Goal: Navigation & Orientation: Understand site structure

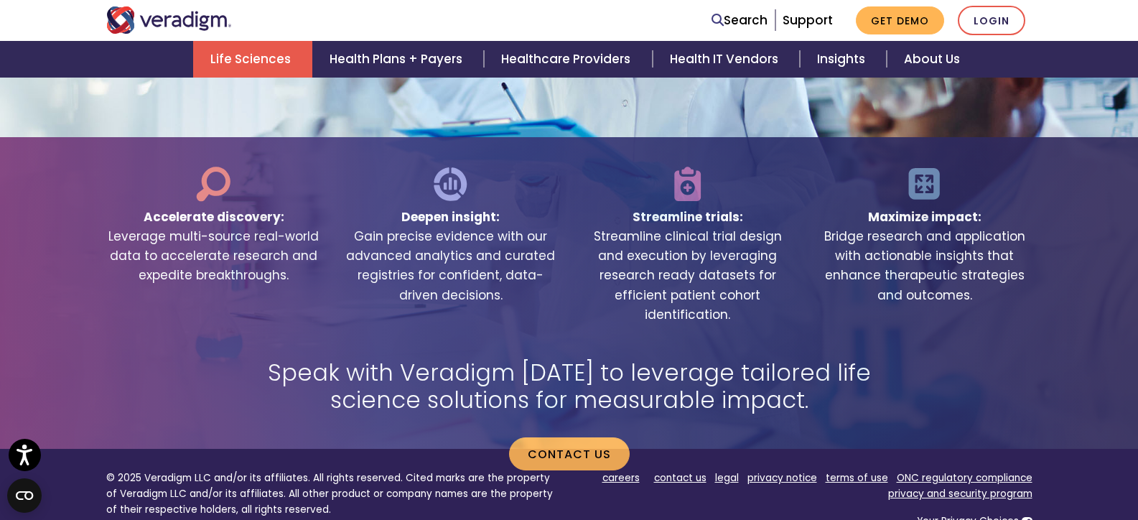
scroll to position [2945, 0]
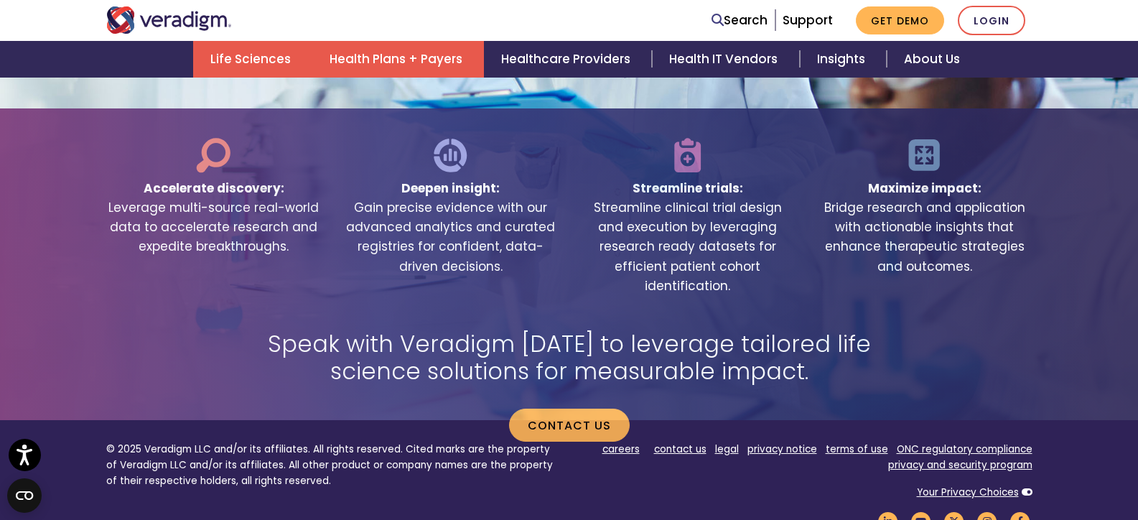
click at [413, 62] on link "Health Plans + Payers" at bounding box center [398, 59] width 172 height 37
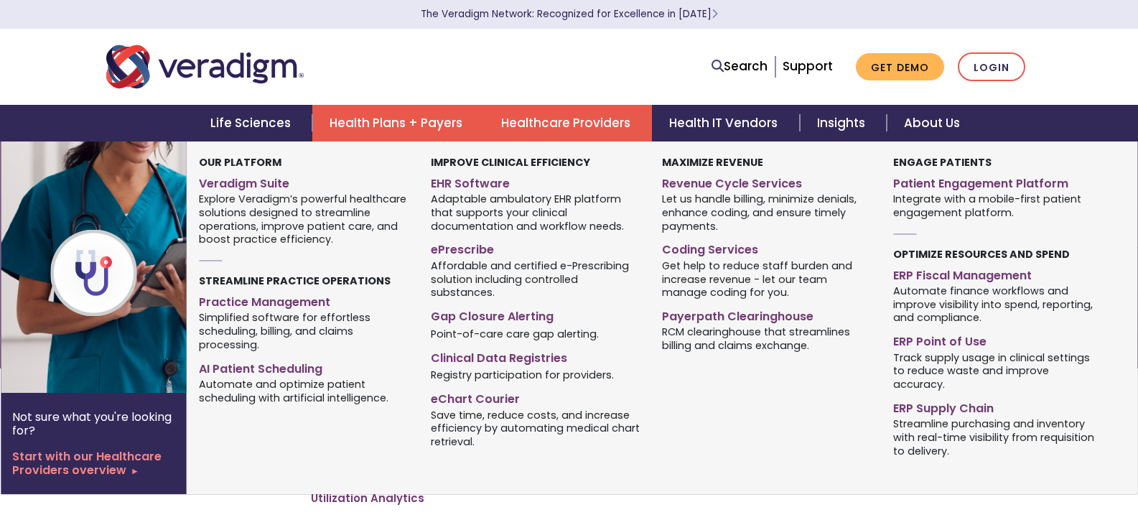
click at [607, 117] on link "Healthcare Providers" at bounding box center [568, 123] width 168 height 37
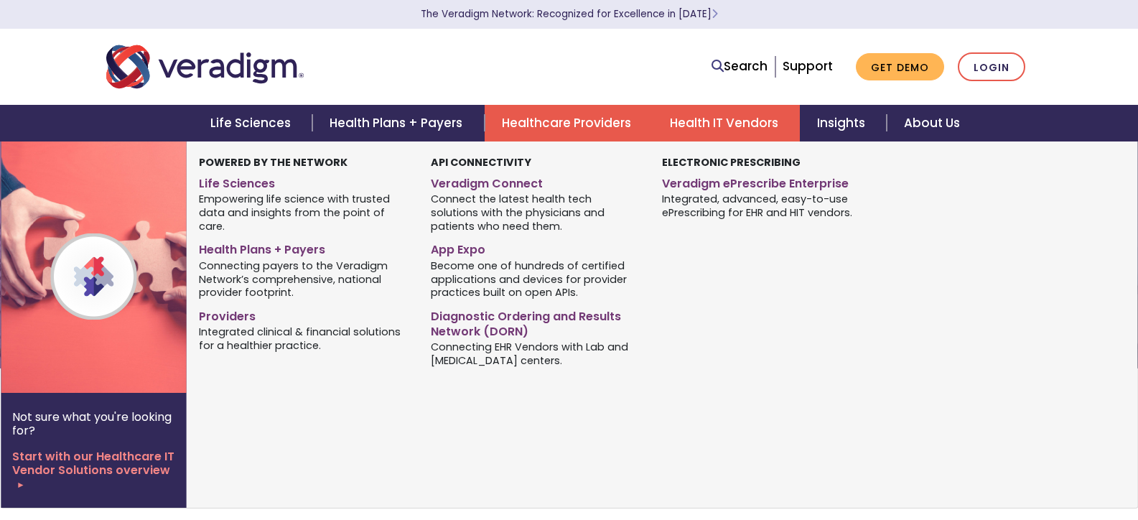
click at [745, 128] on link "Health IT Vendors" at bounding box center [726, 123] width 147 height 37
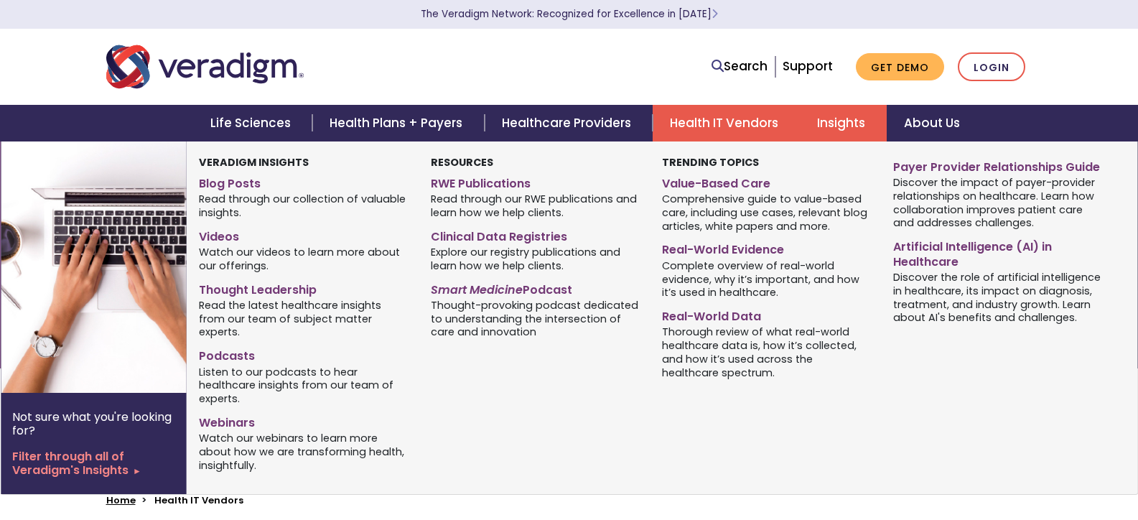
click at [847, 125] on link "Insights" at bounding box center [843, 123] width 87 height 37
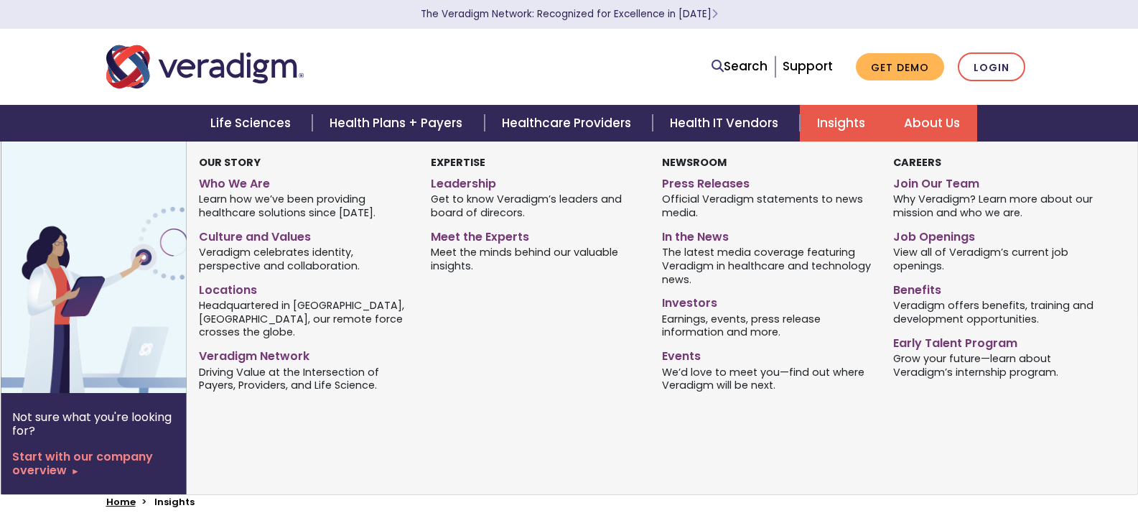
click at [917, 120] on link "About Us" at bounding box center [932, 123] width 90 height 37
